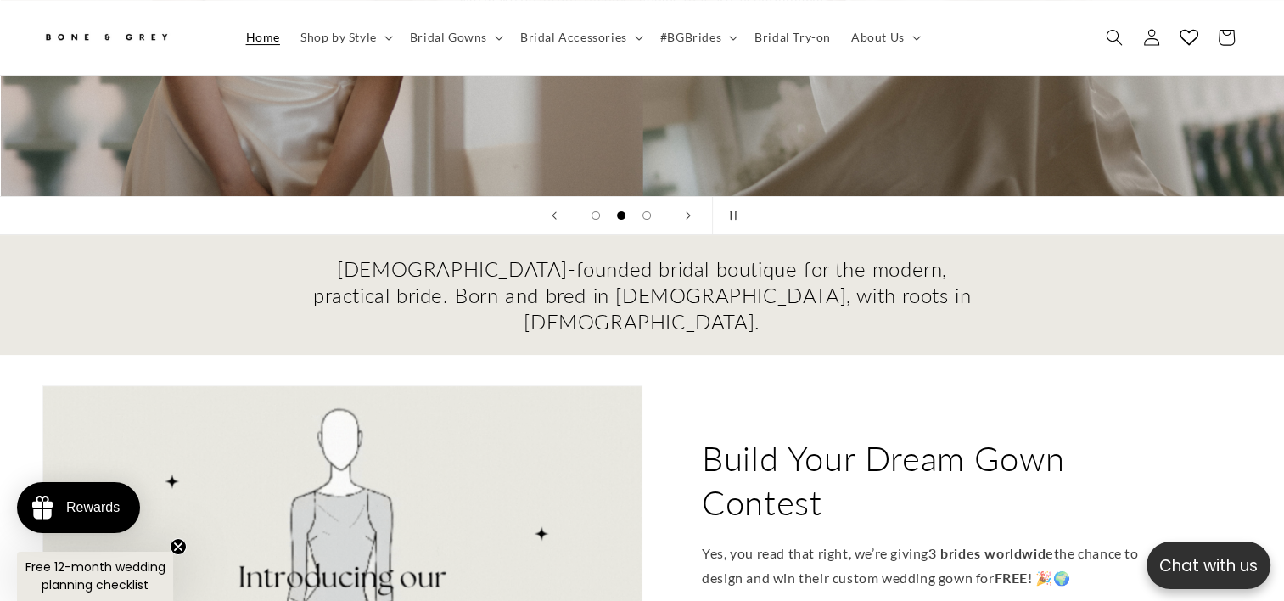
scroll to position [755, 0]
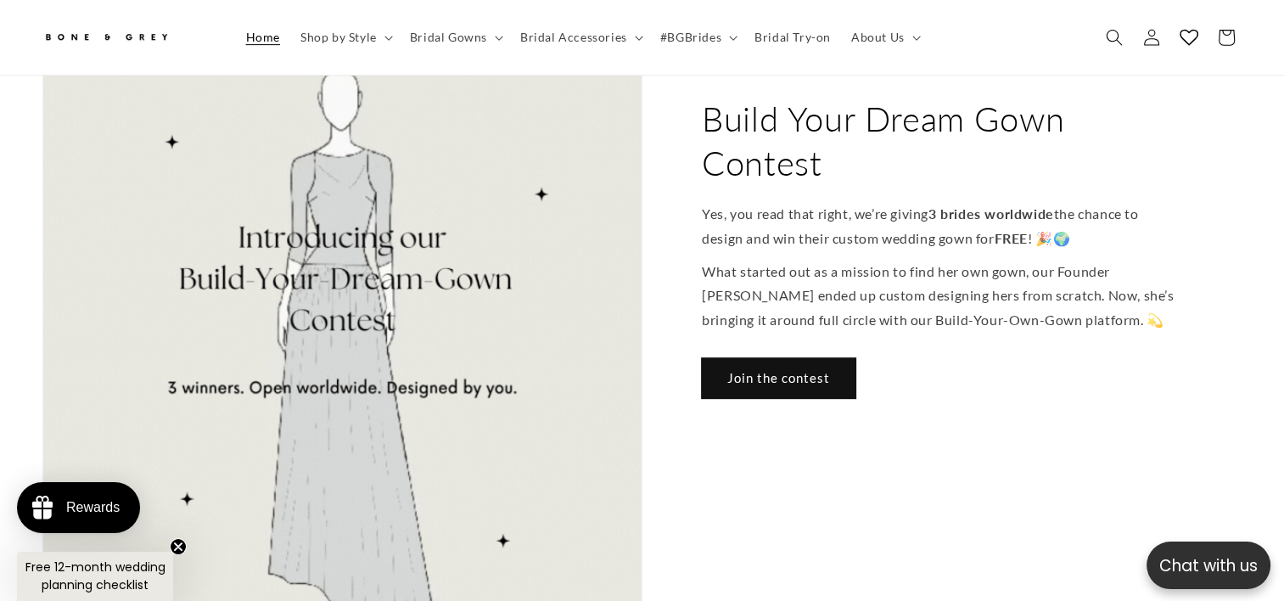
click at [798, 358] on link "Join the contest" at bounding box center [779, 378] width 154 height 40
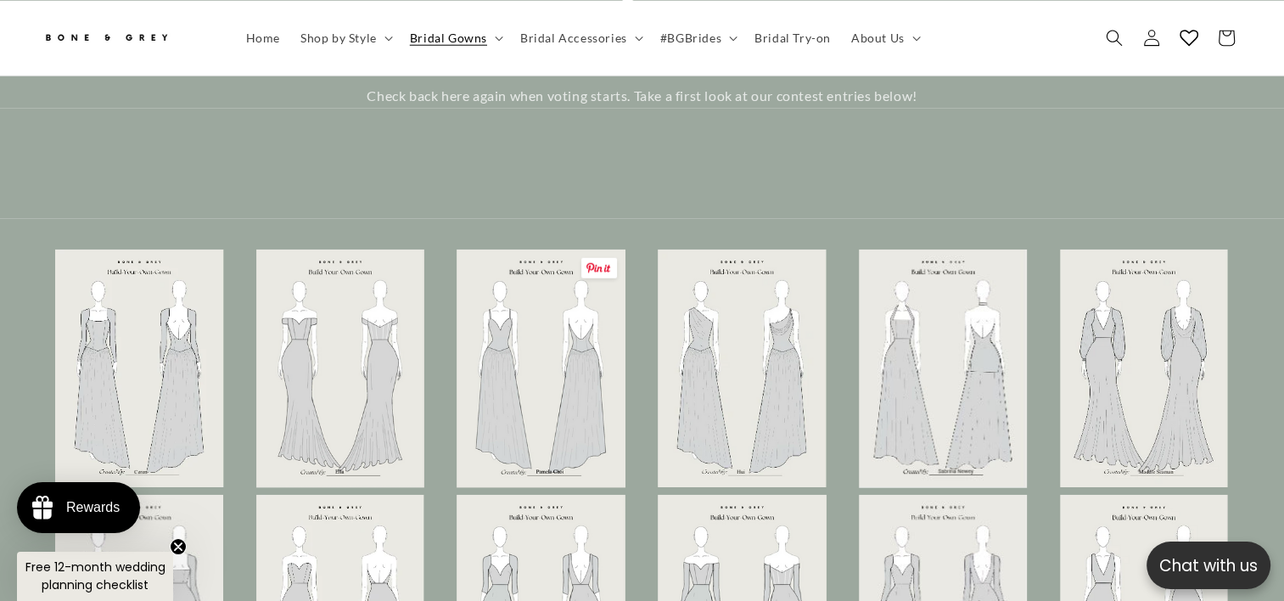
scroll to position [0, 437]
click at [1159, 37] on icon at bounding box center [1152, 37] width 18 height 18
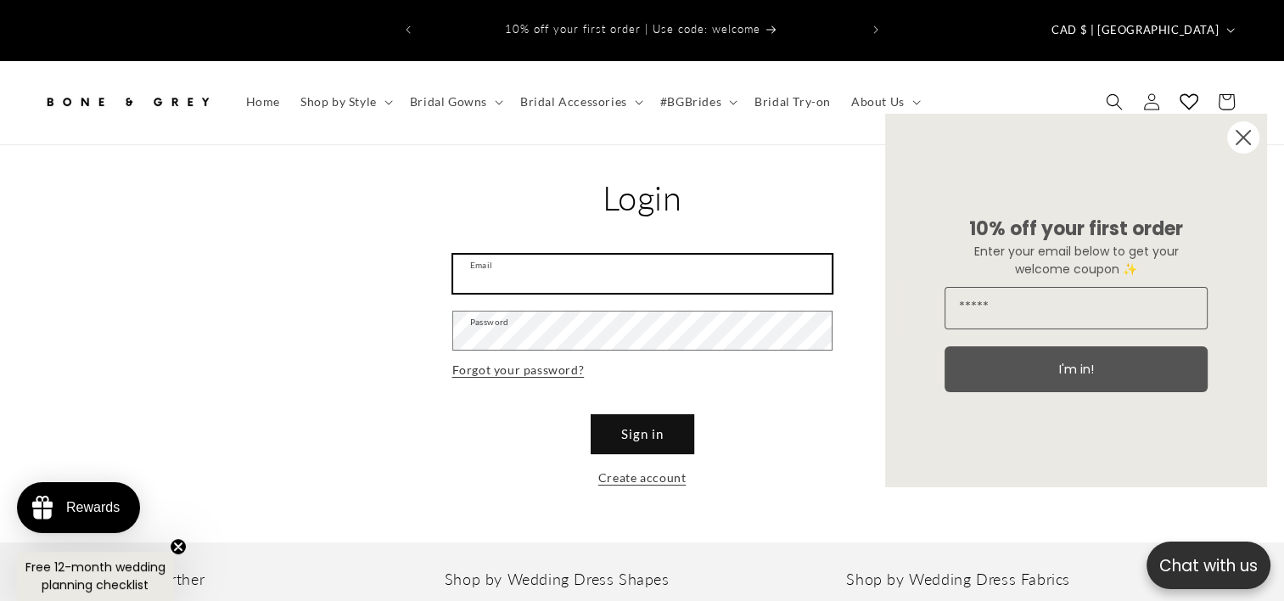
click at [576, 255] on input "Email" at bounding box center [642, 274] width 379 height 38
click at [580, 256] on input "Email" at bounding box center [642, 274] width 379 height 38
type input "**********"
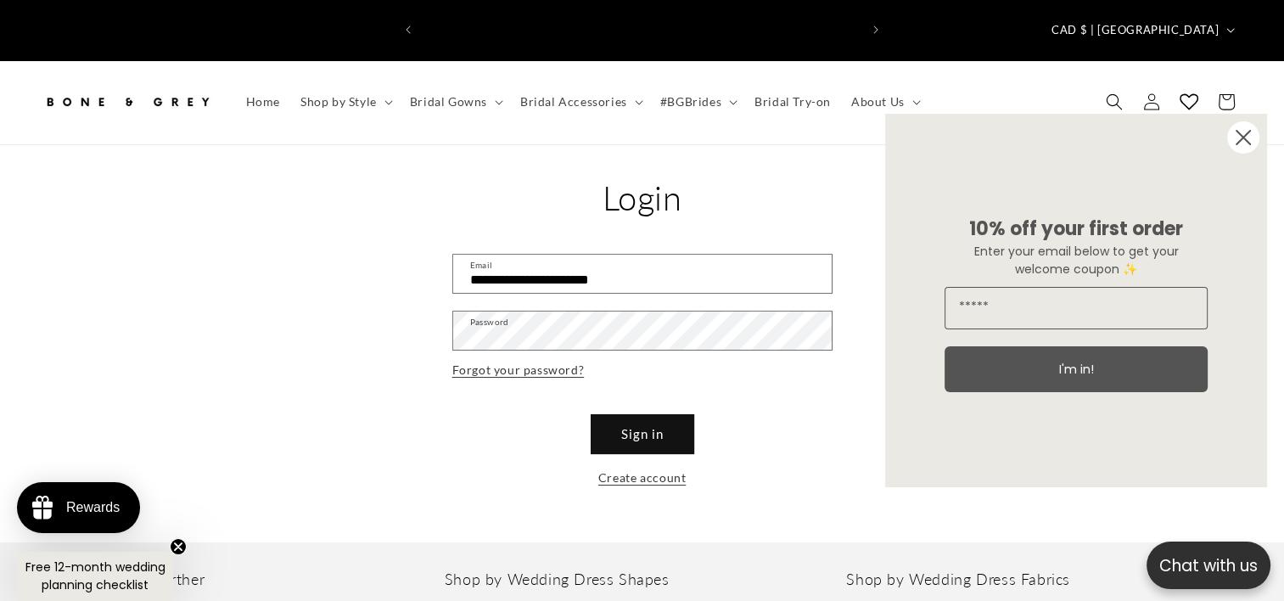
scroll to position [0, 874]
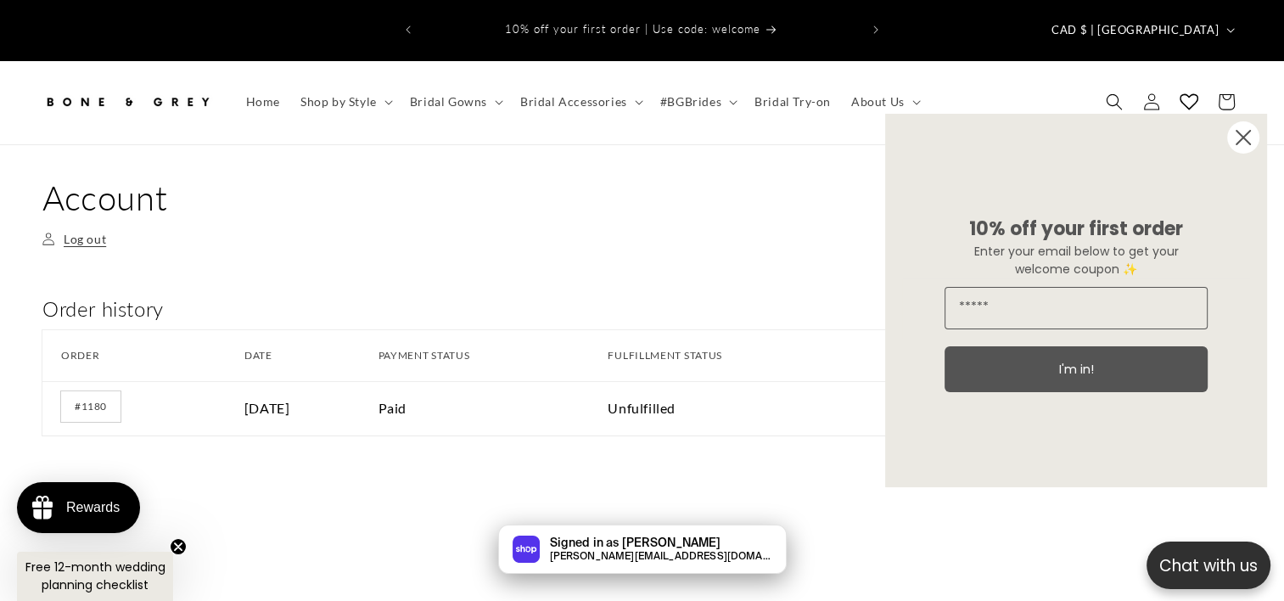
click at [1250, 138] on circle "Close dialog" at bounding box center [1244, 137] width 32 height 32
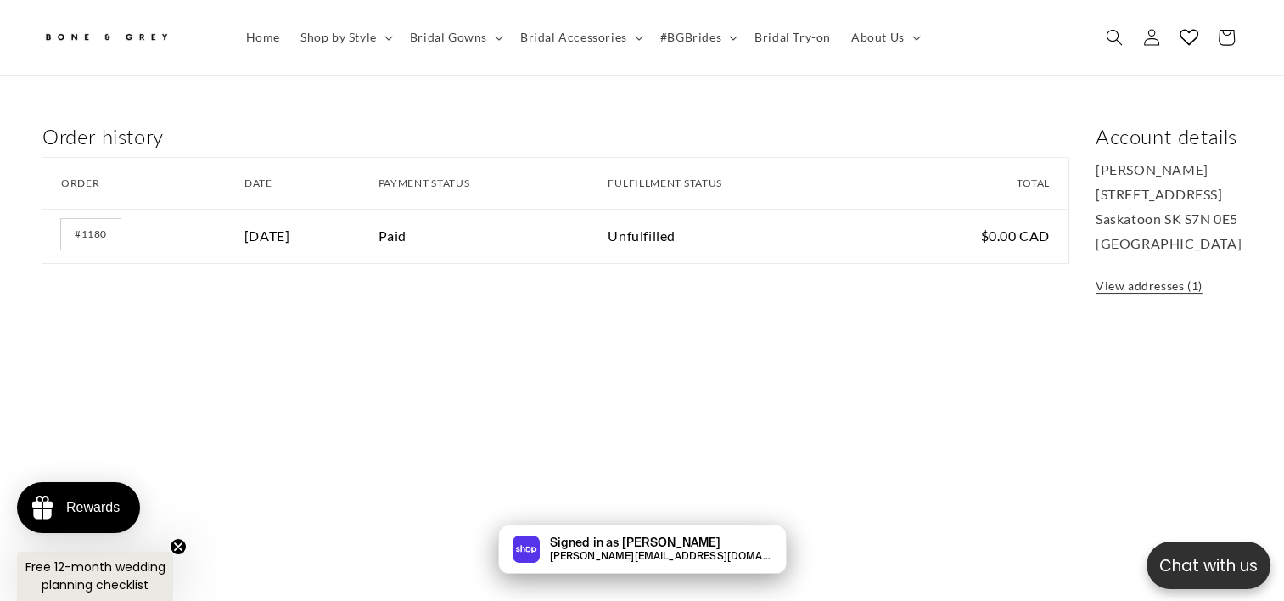
scroll to position [160, 0]
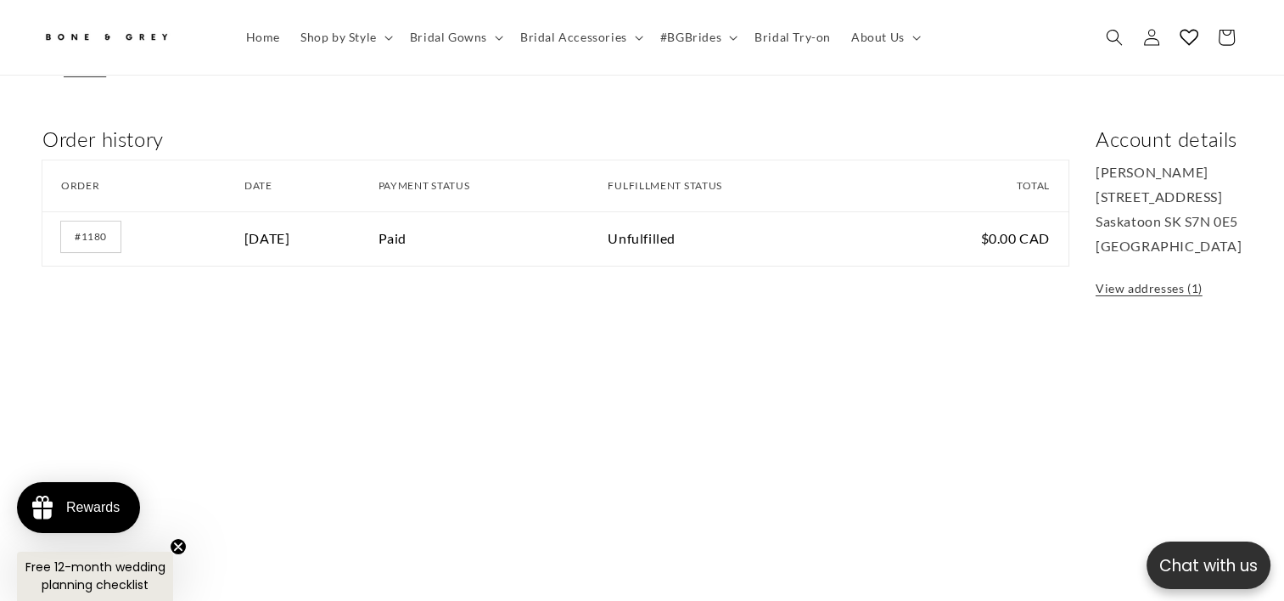
click at [379, 211] on td "September 13, 2025" at bounding box center [312, 238] width 134 height 54
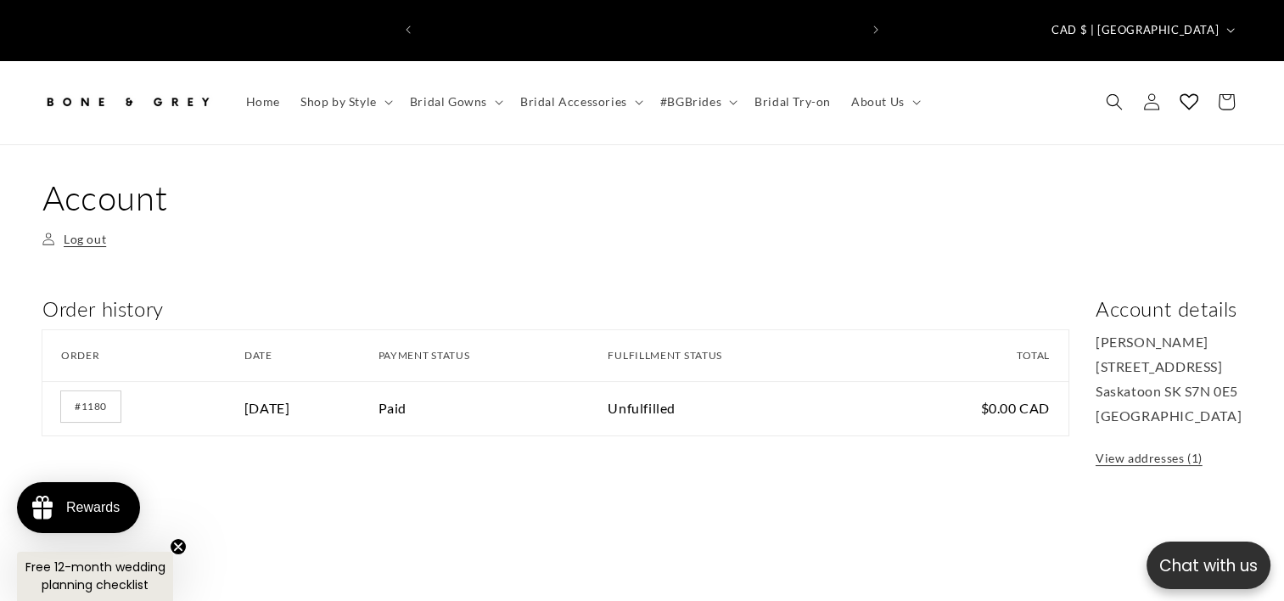
scroll to position [0, 874]
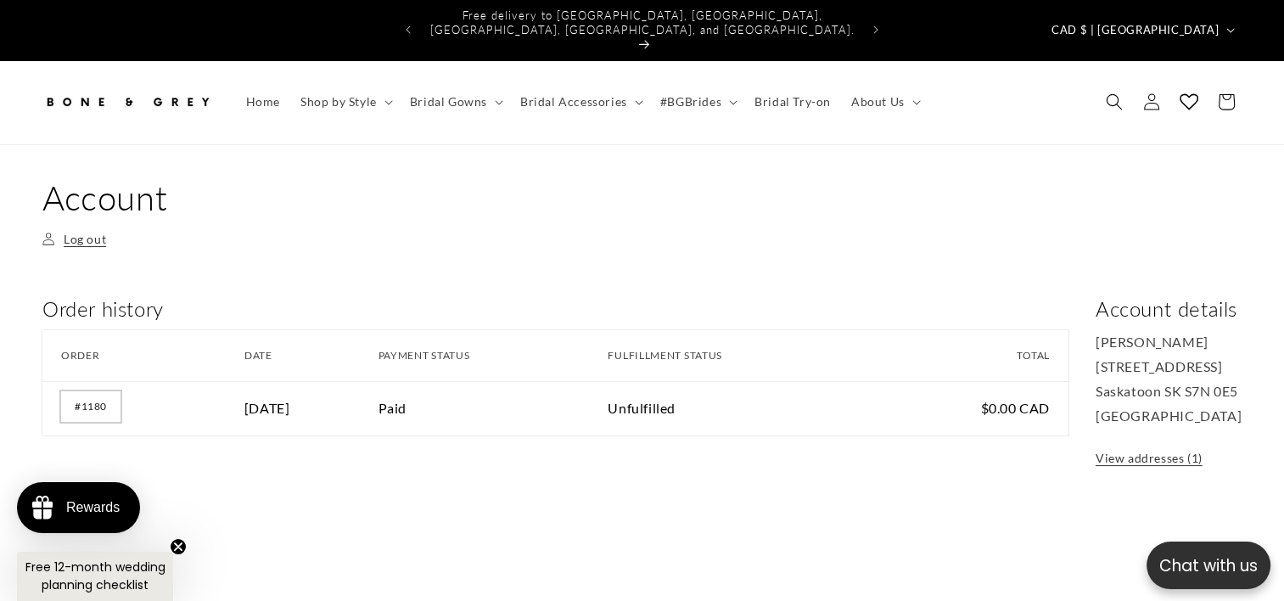
click at [98, 391] on link "#1180" at bounding box center [90, 406] width 59 height 31
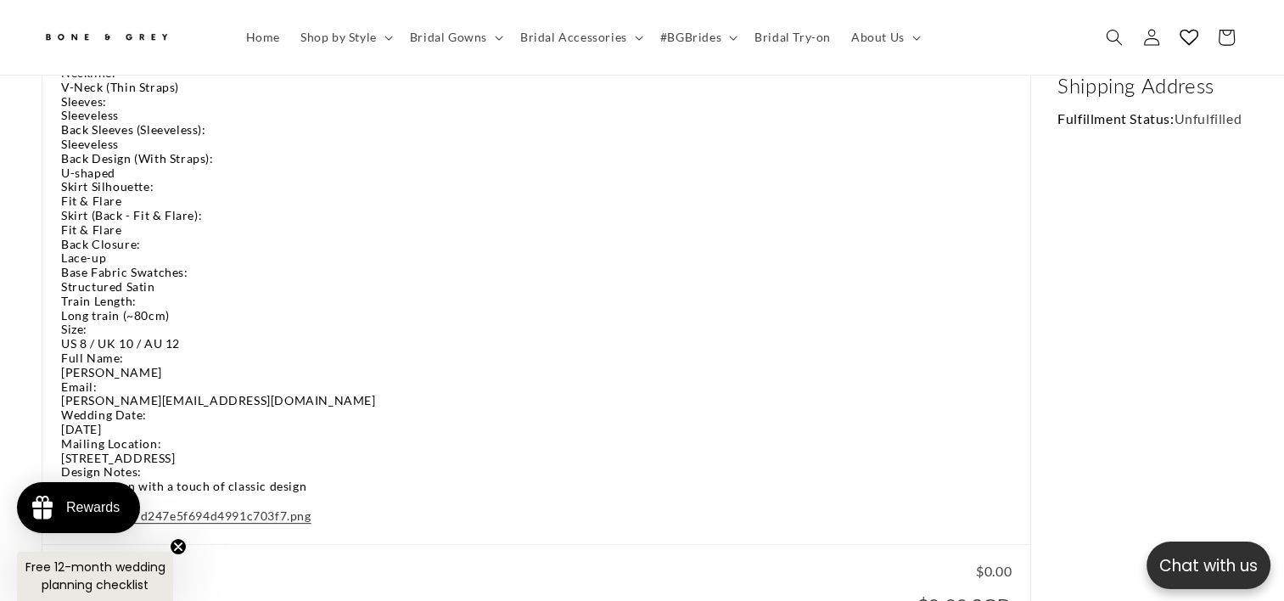
scroll to position [415, 0]
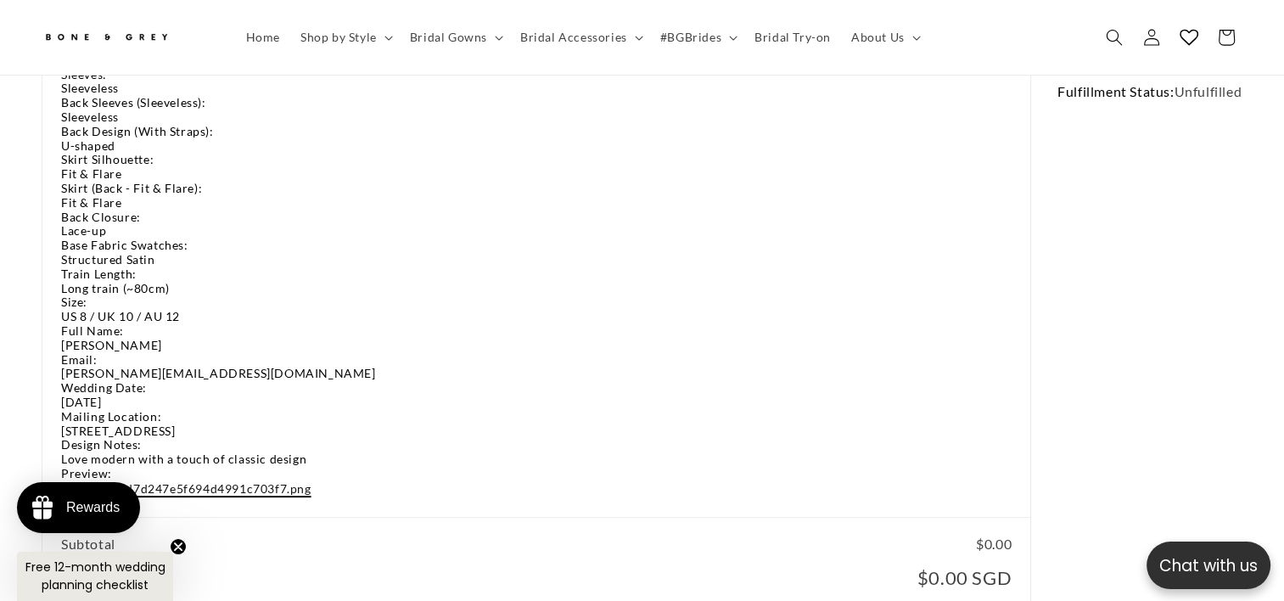
click at [265, 481] on link "07693594cd7d247e5f694d4991c703f7.png" at bounding box center [186, 488] width 250 height 15
click at [253, 34] on span "Home" at bounding box center [263, 37] width 34 height 15
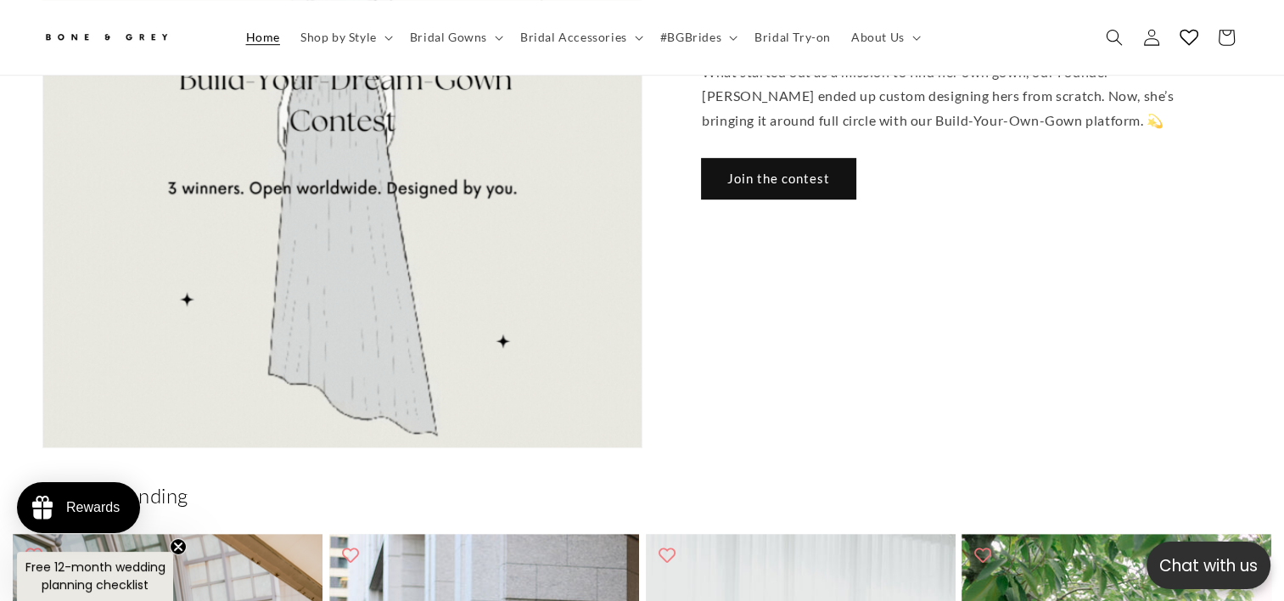
scroll to position [925, 0]
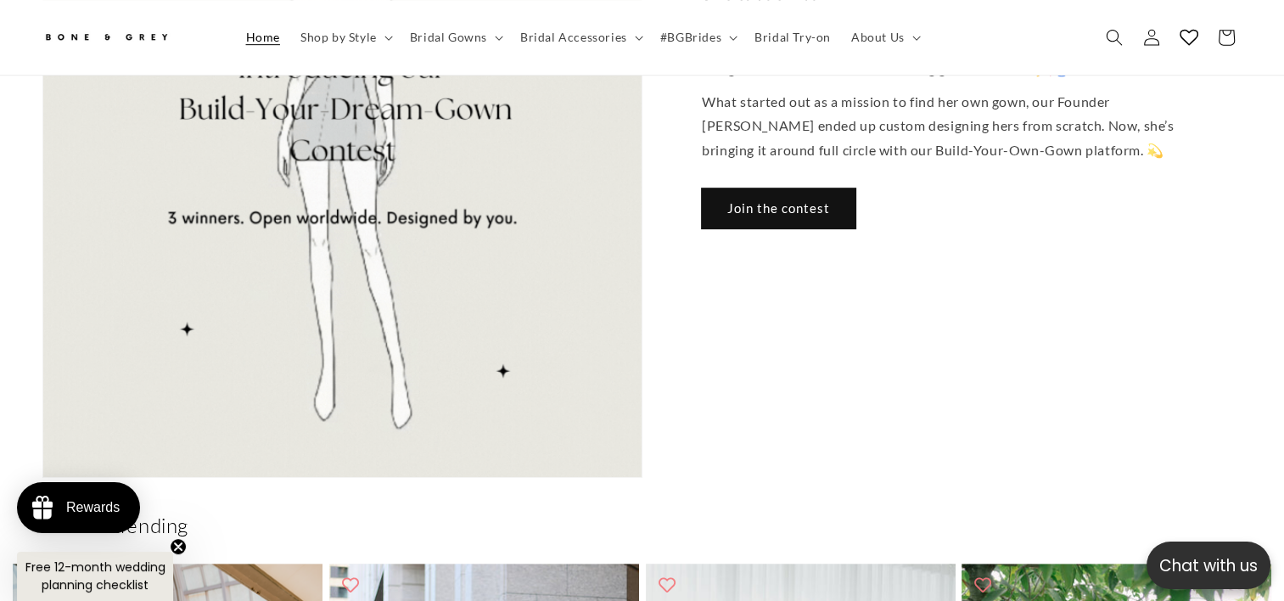
click at [743, 188] on link "Join the contest" at bounding box center [779, 208] width 154 height 40
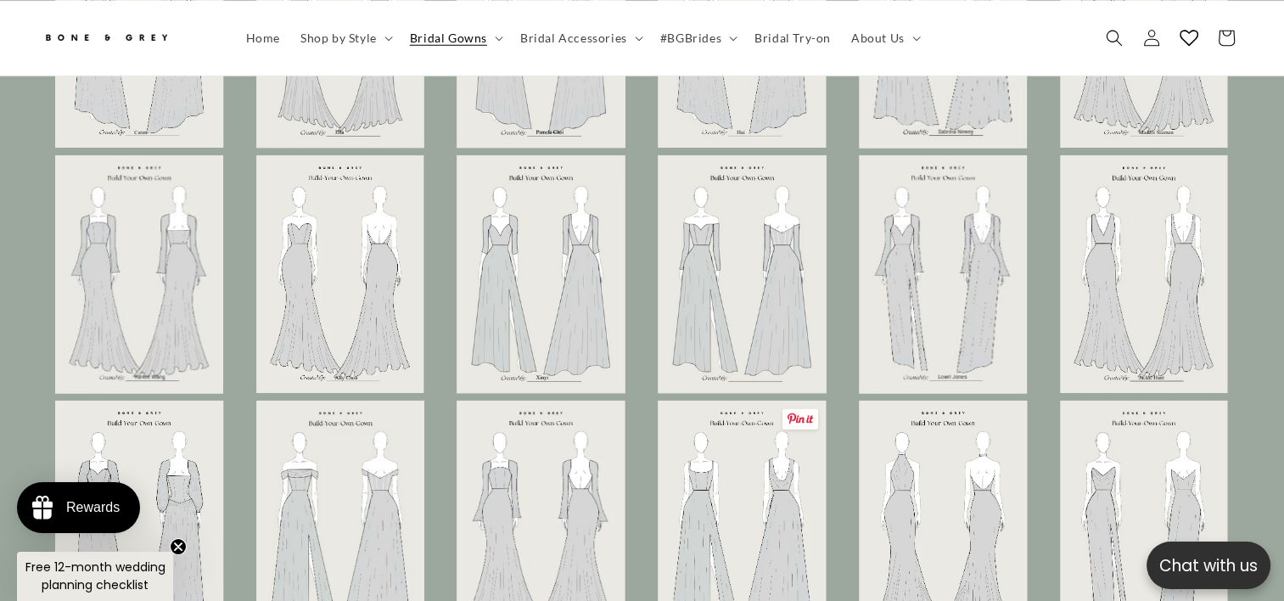
scroll to position [4575, 0]
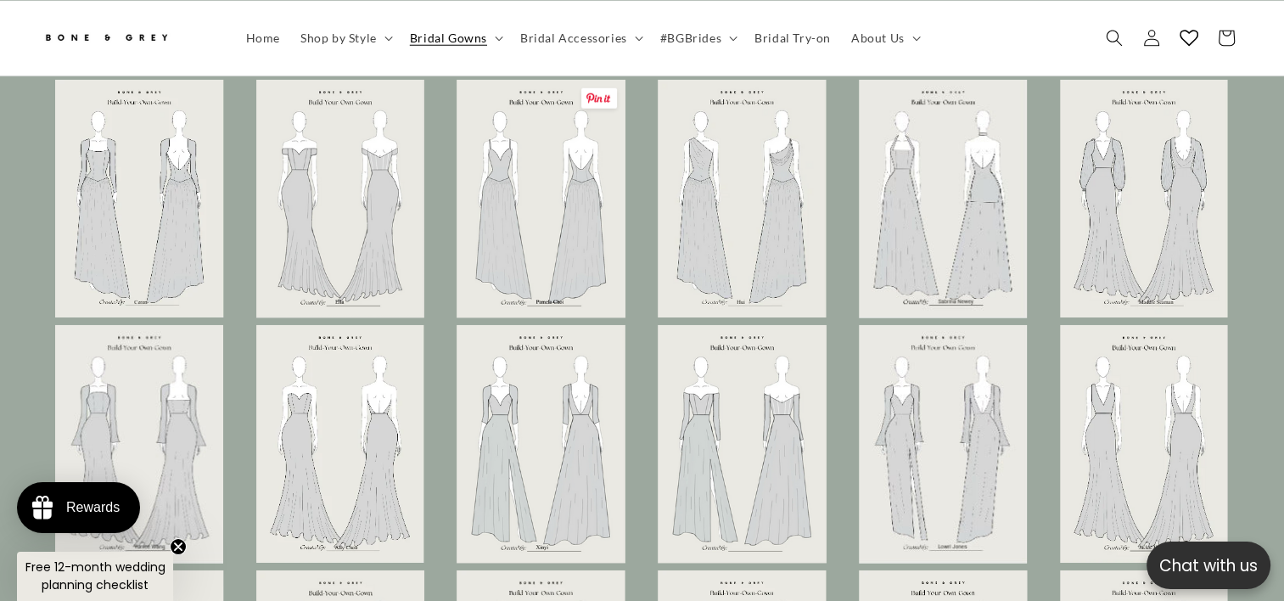
click at [561, 211] on img at bounding box center [541, 199] width 168 height 239
click at [555, 231] on img at bounding box center [541, 199] width 168 height 239
click at [520, 197] on img at bounding box center [541, 199] width 168 height 239
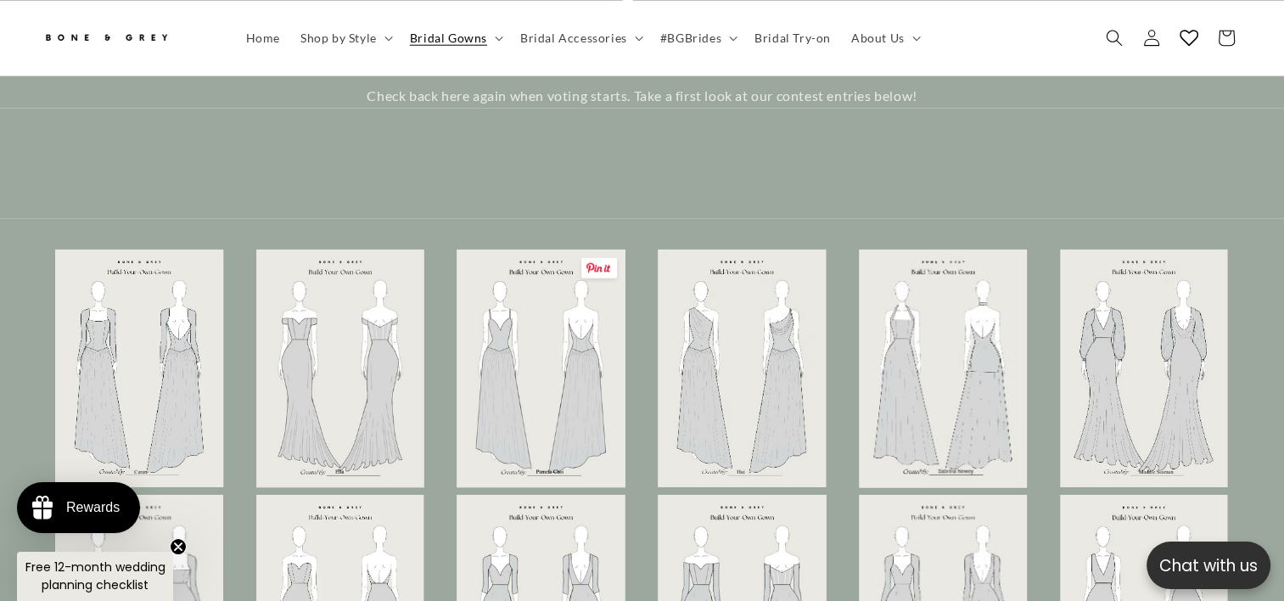
scroll to position [0, 437]
click at [554, 269] on img at bounding box center [541, 369] width 168 height 239
click at [557, 267] on img at bounding box center [541, 369] width 168 height 239
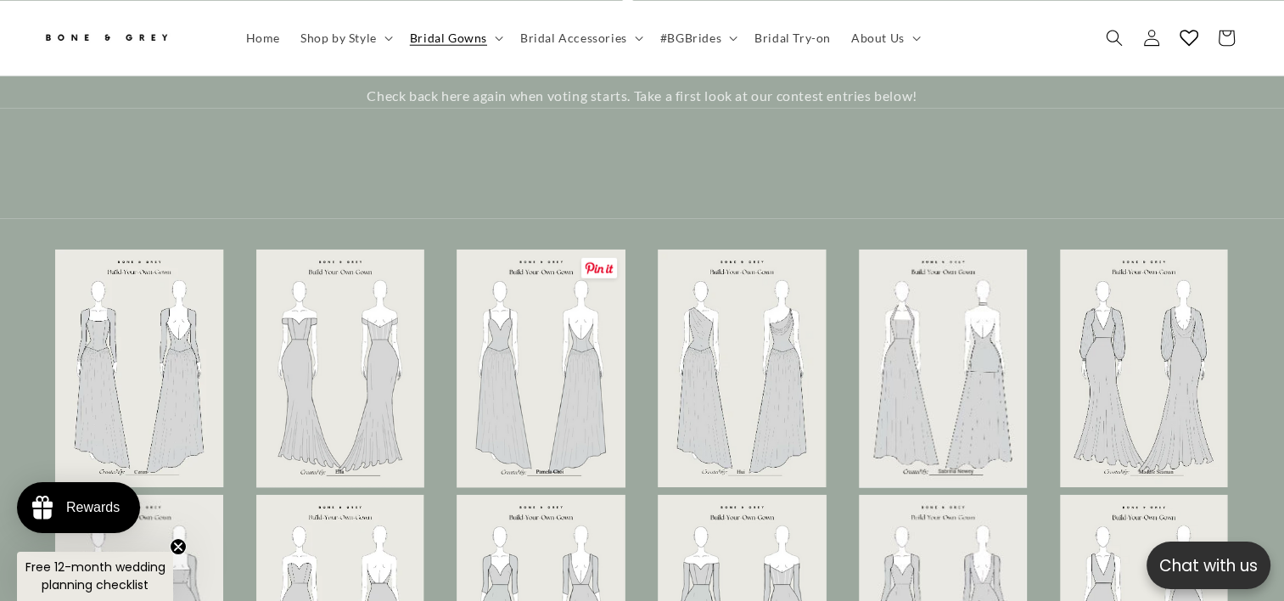
click at [598, 258] on span at bounding box center [600, 268] width 36 height 20
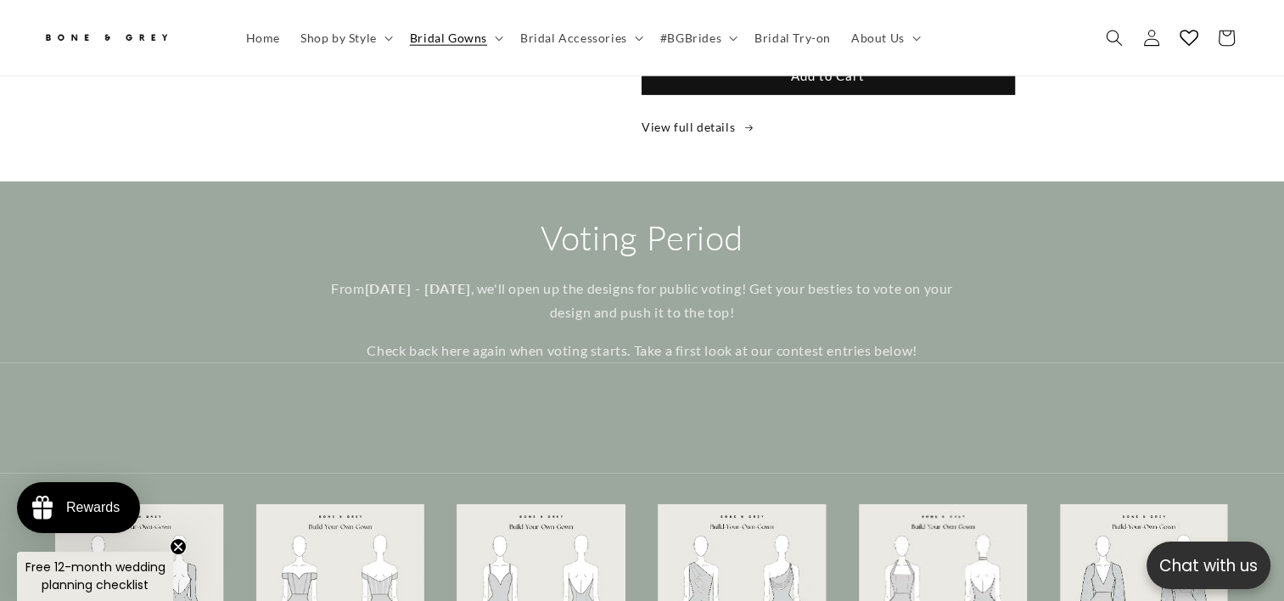
scroll to position [0, 437]
click at [1147, 44] on icon at bounding box center [1152, 37] width 16 height 17
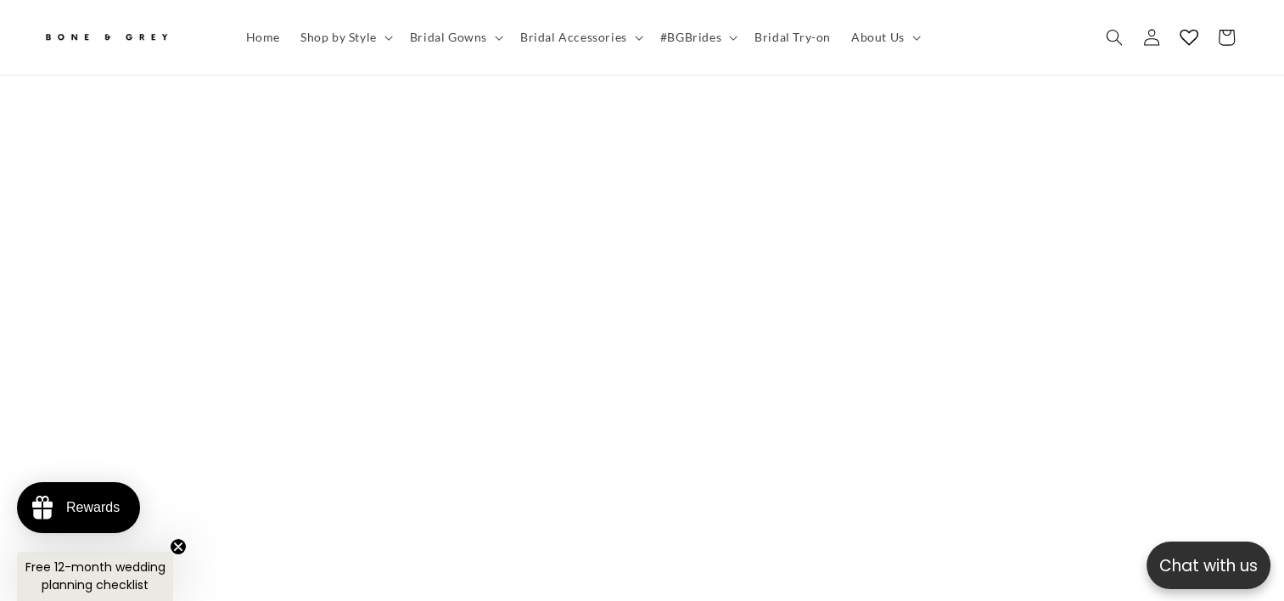
scroll to position [585, 0]
